Goal: Browse casually: Explore the website without a specific task or goal

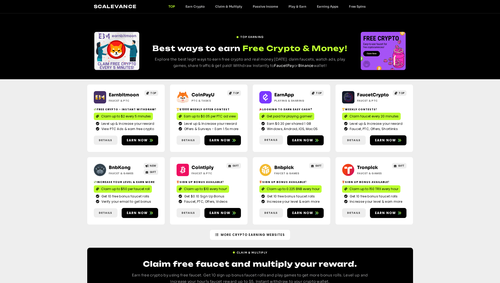
click at [10, 108] on div "Earnbitmoon Faucet & PTC TOP Free crypto - Instant withdraw! Claim up to $2 eve…" at bounding box center [250, 154] width 500 height 150
click at [10, 219] on div "Earnbitmoon Faucet & PTC TOP Free crypto - Instant withdraw! Claim up to $2 eve…" at bounding box center [250, 154] width 500 height 150
click at [10, 123] on div "Earnbitmoon Faucet & PTC TOP Free crypto - Instant withdraw! Claim up to $2 eve…" at bounding box center [250, 154] width 500 height 150
click at [10, 78] on div "TOP EARNING Best ways to earn Free Crypto & Money! Explore the best legit ways …" at bounding box center [250, 46] width 500 height 66
click at [10, 48] on div "TOP EARNING Best ways to earn Free Crypto & Money! Explore the best legit ways …" at bounding box center [250, 46] width 500 height 66
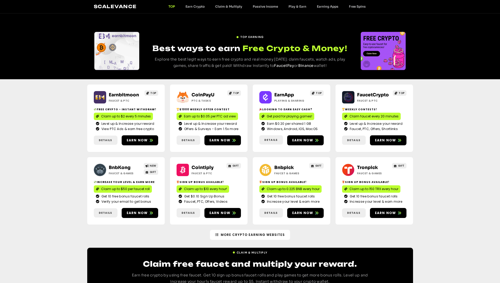
click at [10, 66] on div "TOP EARNING Best ways to earn Free Crypto & Money! Explore the best legit ways …" at bounding box center [250, 46] width 500 height 66
click at [10, 222] on div "Earnbitmoon Faucet & PTC TOP Free crypto - Instant withdraw! Claim up to $2 eve…" at bounding box center [250, 154] width 500 height 150
click at [10, 29] on div "TOP EARNING Best ways to earn Free Crypto & Money! Explore the best legit ways …" at bounding box center [250, 46] width 500 height 66
click at [10, 193] on div "Earnbitmoon Faucet & PTC TOP Free crypto - Instant withdraw! Claim up to $2 eve…" at bounding box center [250, 154] width 500 height 150
click at [10, 186] on div "Earnbitmoon Faucet & PTC TOP Free crypto - Instant withdraw! Claim up to $2 eve…" at bounding box center [250, 154] width 500 height 150
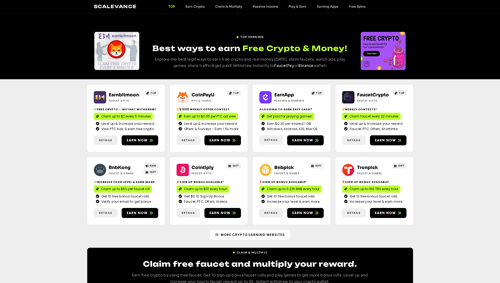
click at [10, 34] on div "TOP EARNING Best ways to earn Free Crypto & Money! Explore the best legit ways …" at bounding box center [250, 46] width 500 height 66
click at [10, 167] on link "Click Me" at bounding box center [9, 168] width 19 height 9
click at [10, 26] on div "TOP EARNING Best ways to earn Free Crypto & Money! Explore the best legit ways …" at bounding box center [250, 46] width 500 height 66
click at [10, 251] on div "Claim & Multiply Claim free faucet and multiply your reward. Earn free crypto b…" at bounding box center [250, 269] width 500 height 45
click at [10, 137] on div "Earnbitmoon Faucet & PTC TOP Free crypto - Instant withdraw! Claim up to $2 eve…" at bounding box center [250, 154] width 500 height 150
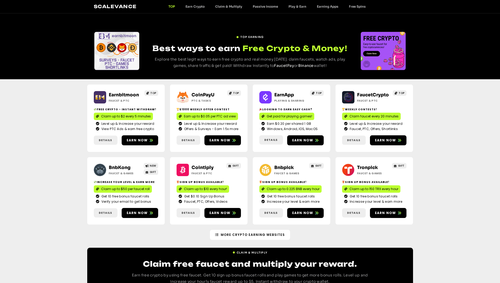
click at [10, 99] on div "Earnbitmoon Faucet & PTC TOP Free crypto - Instant withdraw! Claim up to $2 eve…" at bounding box center [250, 154] width 500 height 150
click at [10, 170] on link "Click Me" at bounding box center [9, 168] width 19 height 9
click at [10, 47] on div "TOP EARNING Best ways to earn Free Crypto & Money! Explore the best legit ways …" at bounding box center [250, 46] width 500 height 66
click at [10, 66] on div "TOP EARNING Best ways to earn Free Crypto & Money! Explore the best legit ways …" at bounding box center [250, 46] width 500 height 66
click at [10, 134] on div "Earnbitmoon Faucet & PTC TOP Free crypto - Instant withdraw! Claim up to $2 eve…" at bounding box center [250, 154] width 500 height 150
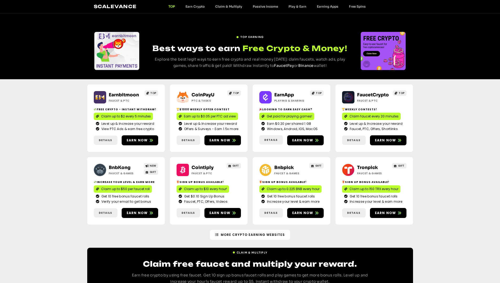
click at [10, 106] on div "Earnbitmoon Faucet & PTC TOP Free crypto - Instant withdraw! Claim up to $2 eve…" at bounding box center [250, 154] width 500 height 150
click at [10, 223] on div "Earnbitmoon Faucet & PTC TOP Free crypto - Instant withdraw! Claim up to $2 eve…" at bounding box center [250, 154] width 500 height 150
click at [10, 168] on link "Clicked!" at bounding box center [9, 168] width 18 height 9
click at [10, 228] on link "Click Me" at bounding box center [9, 227] width 19 height 9
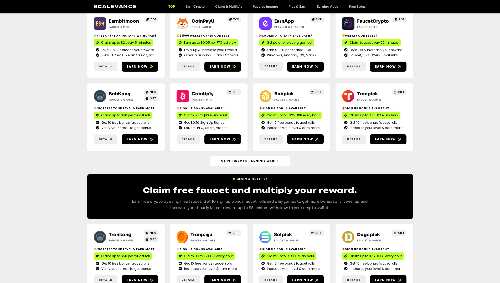
click at [10, 94] on link "Click Me" at bounding box center [9, 93] width 19 height 9
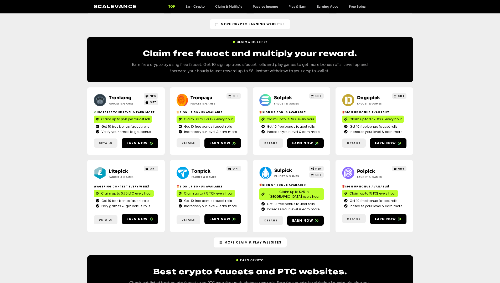
click at [10, 60] on link "Click Me" at bounding box center [9, 59] width 19 height 9
